Goal: Task Accomplishment & Management: Use online tool/utility

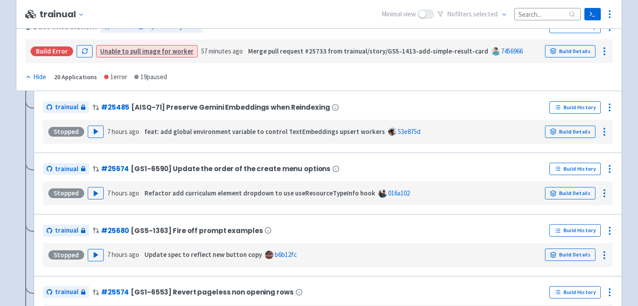
scroll to position [147, 0]
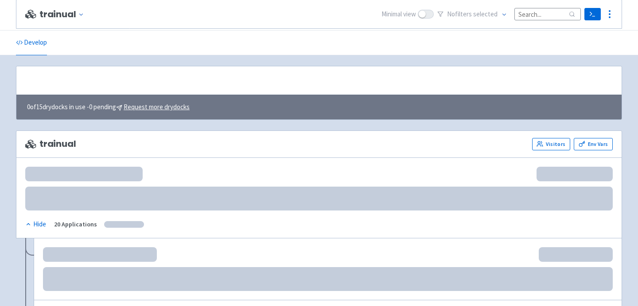
scroll to position [157, 0]
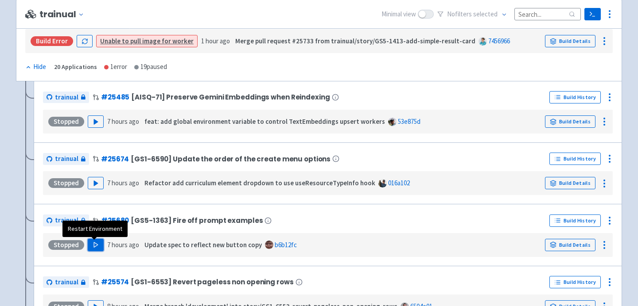
click at [93, 248] on icon "button" at bounding box center [96, 245] width 7 height 7
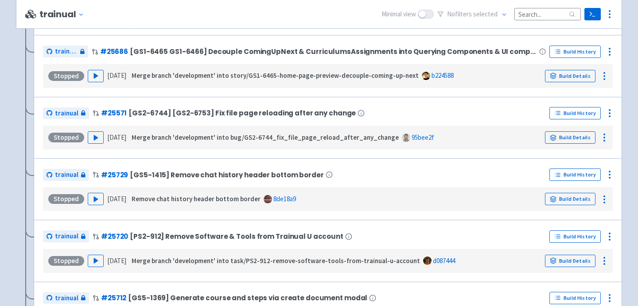
scroll to position [822, 0]
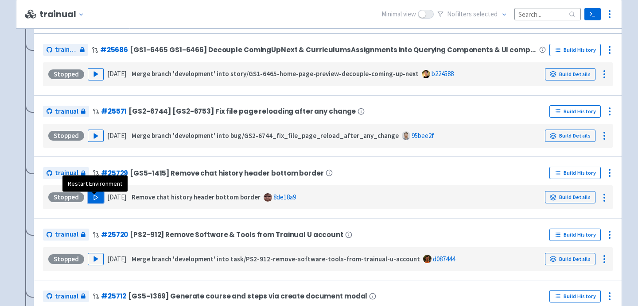
click at [94, 201] on icon "button" at bounding box center [96, 197] width 7 height 7
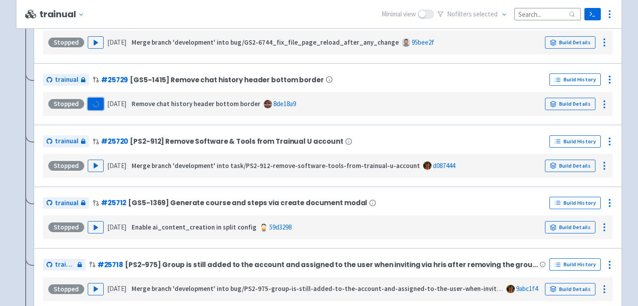
scroll to position [917, 0]
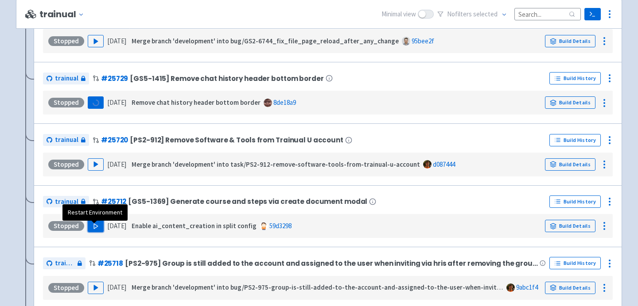
click at [89, 233] on button "Play" at bounding box center [96, 226] width 16 height 12
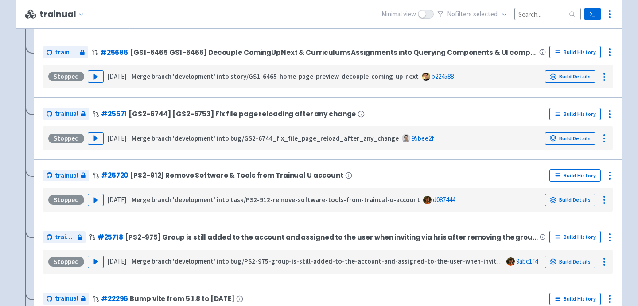
scroll to position [945, 0]
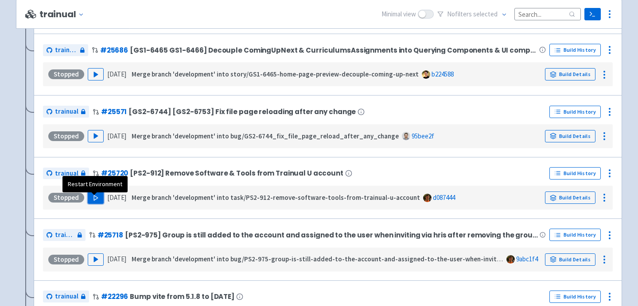
click at [98, 204] on button "Play" at bounding box center [96, 198] width 16 height 12
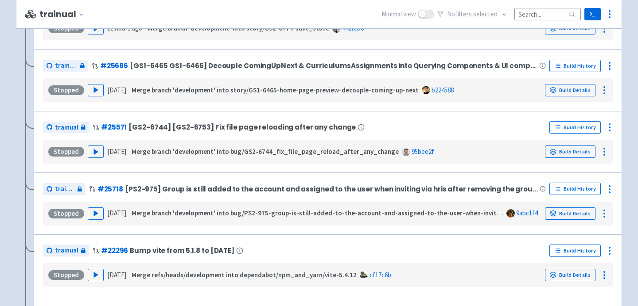
scroll to position [992, 0]
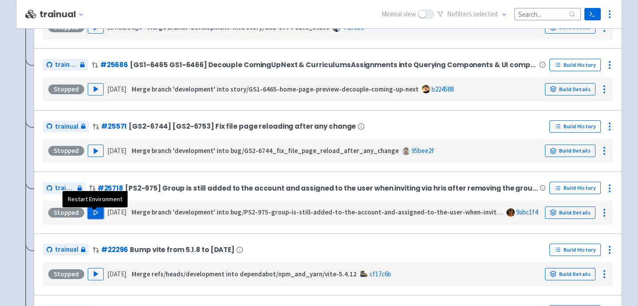
click at [93, 216] on icon "button" at bounding box center [96, 212] width 7 height 7
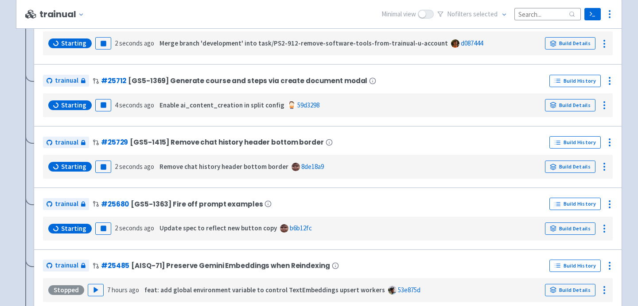
scroll to position [0, 0]
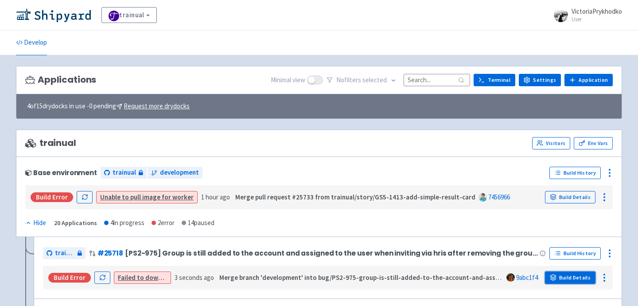
click at [586, 278] on link "Build Details" at bounding box center [570, 278] width 50 height 12
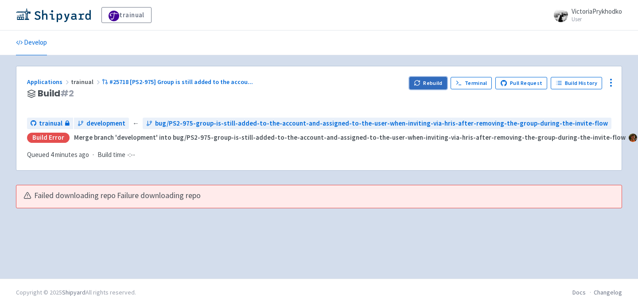
click at [419, 85] on icon "button" at bounding box center [417, 84] width 5 height 3
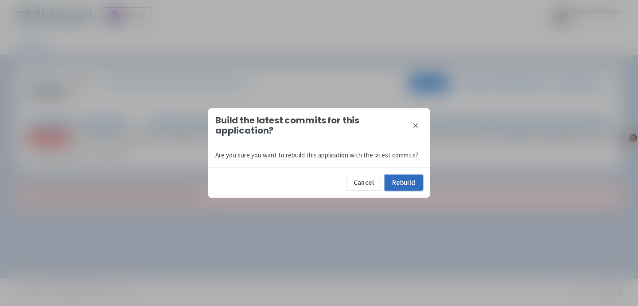
click at [403, 178] on button "Rebuild" at bounding box center [403, 183] width 38 height 16
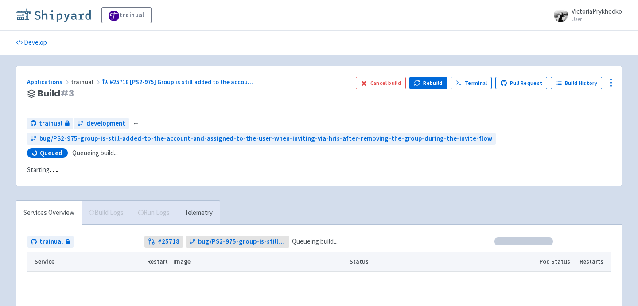
click at [67, 11] on img at bounding box center [53, 15] width 75 height 14
